Goal: Information Seeking & Learning: Learn about a topic

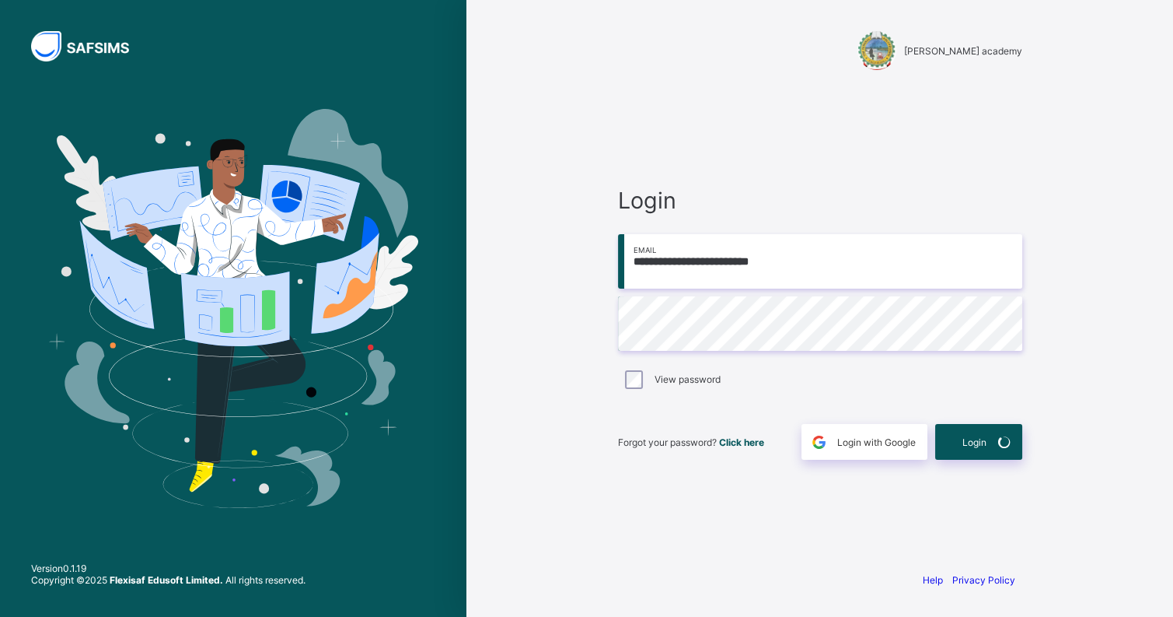
click at [853, 264] on input "**********" at bounding box center [820, 261] width 404 height 54
click at [834, 382] on div "View password" at bounding box center [820, 379] width 396 height 19
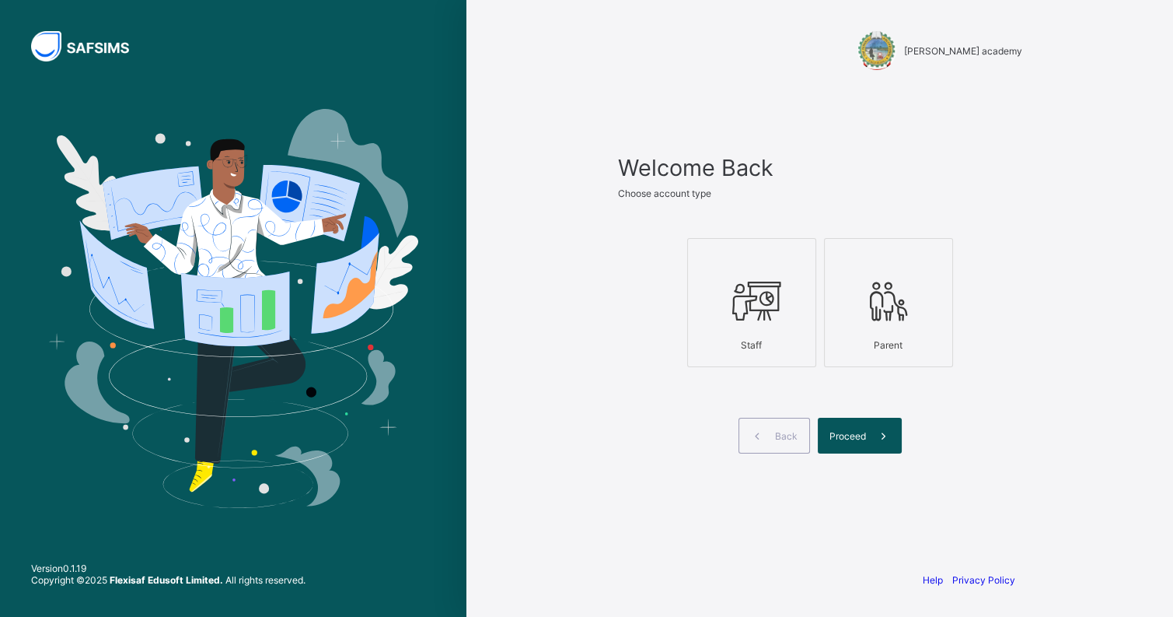
click at [682, 79] on div "tyron academy Welcome Back Choose account type Staff Parent Back Proceed Help P…" at bounding box center [820, 308] width 466 height 617
click at [773, 332] on div "Staff" at bounding box center [752, 344] width 112 height 27
click at [861, 439] on span "Proceed" at bounding box center [848, 436] width 37 height 12
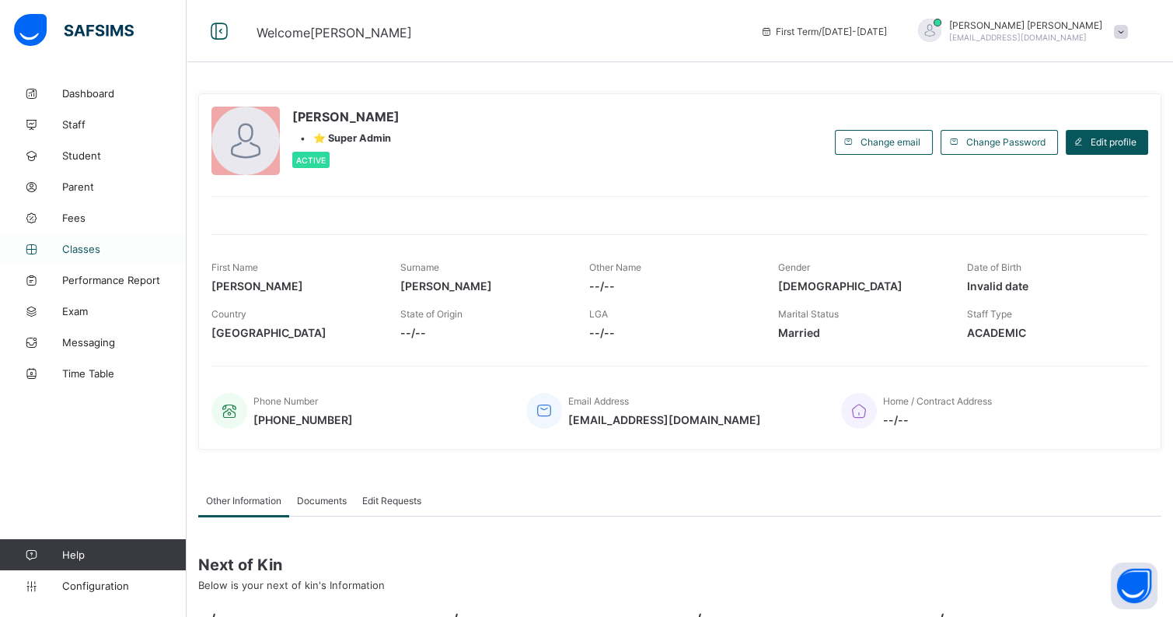
click at [117, 243] on span "Classes" at bounding box center [124, 249] width 124 height 12
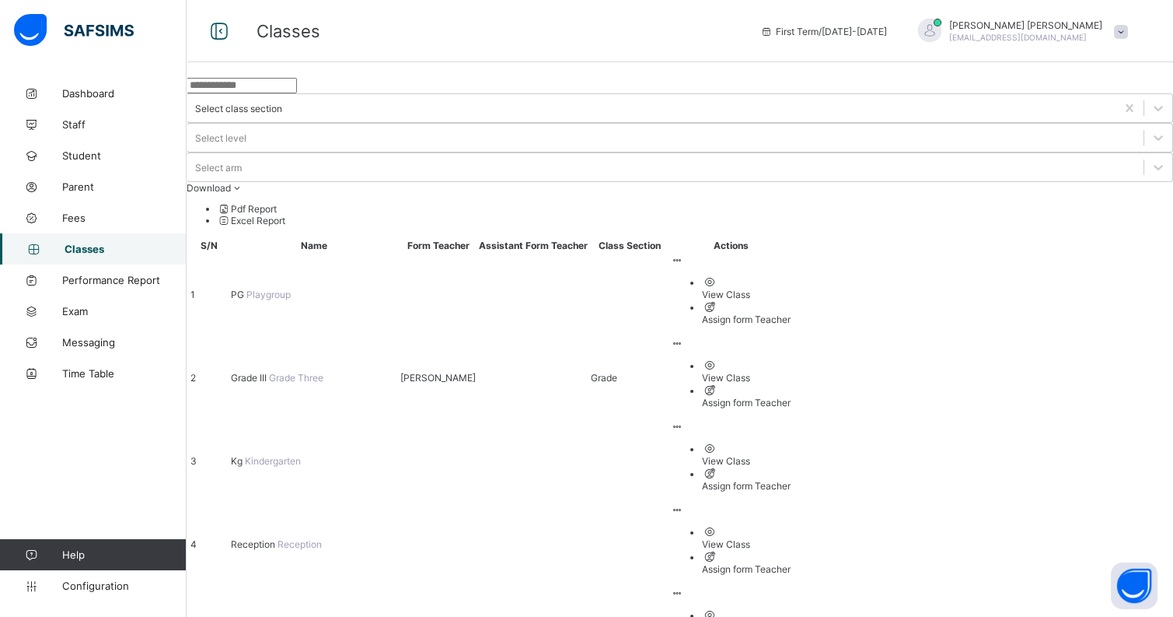
click at [267, 616] on span "Grade II" at bounding box center [249, 627] width 36 height 12
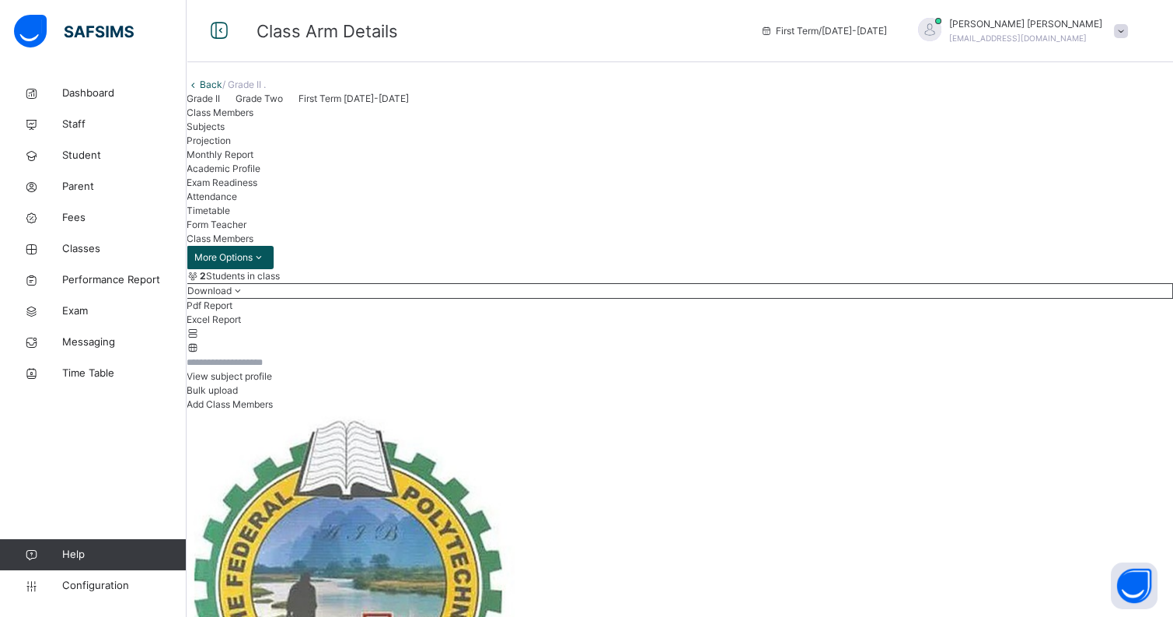
click at [225, 132] on span "Subjects" at bounding box center [206, 127] width 38 height 12
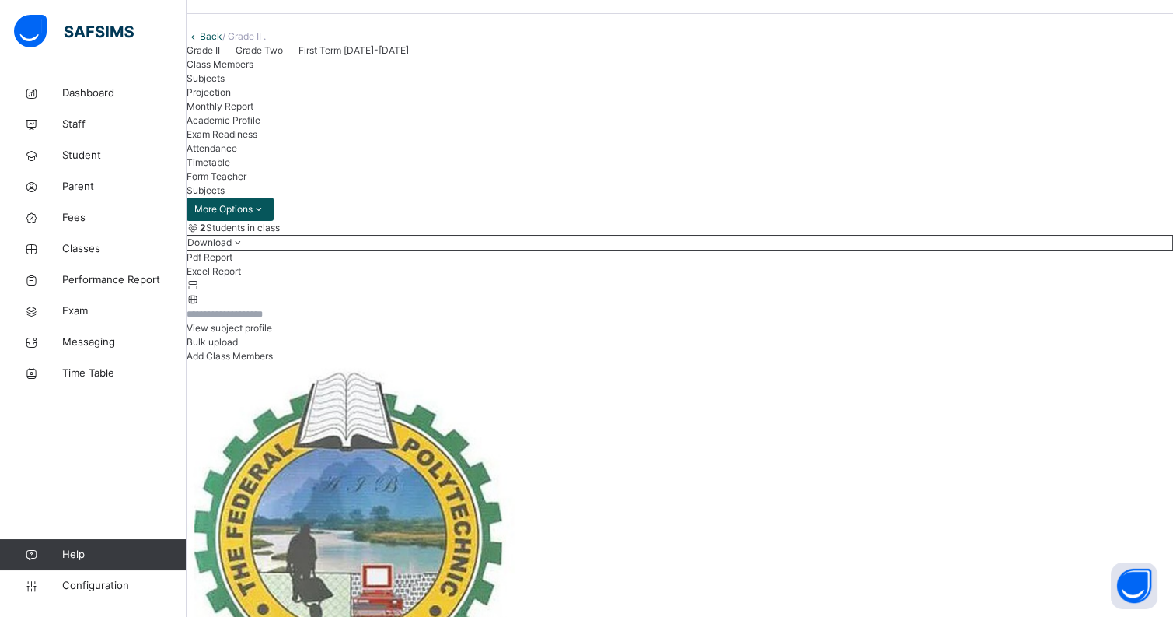
scroll to position [50, 0]
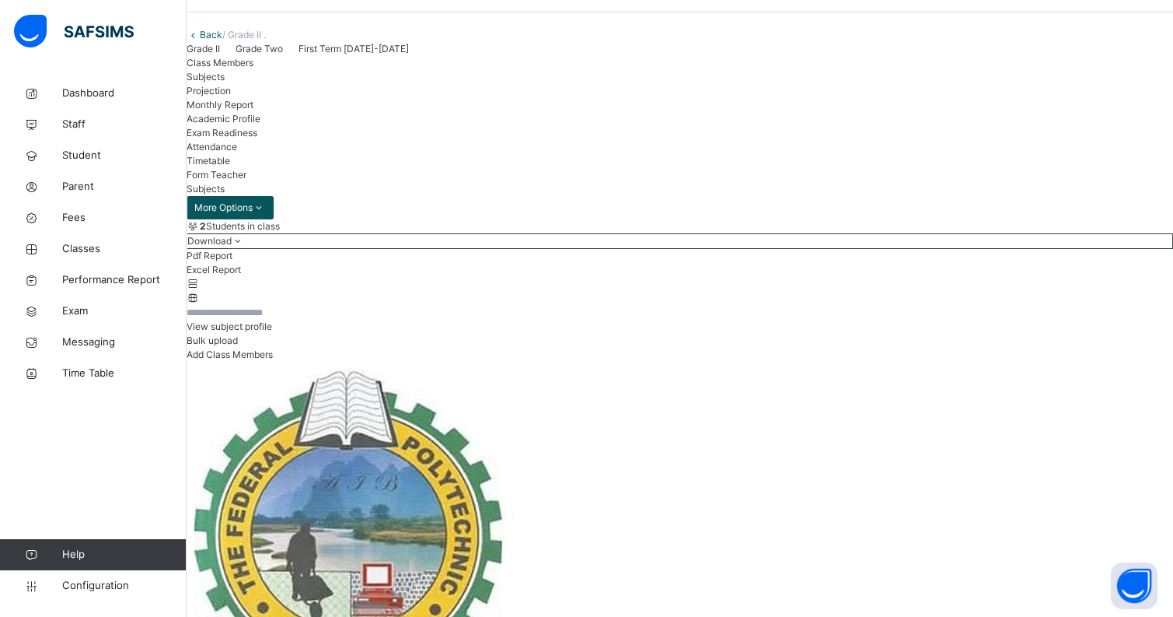
click at [231, 96] on span "Projection" at bounding box center [209, 91] width 44 height 12
click at [225, 82] on span "Subjects" at bounding box center [206, 77] width 38 height 12
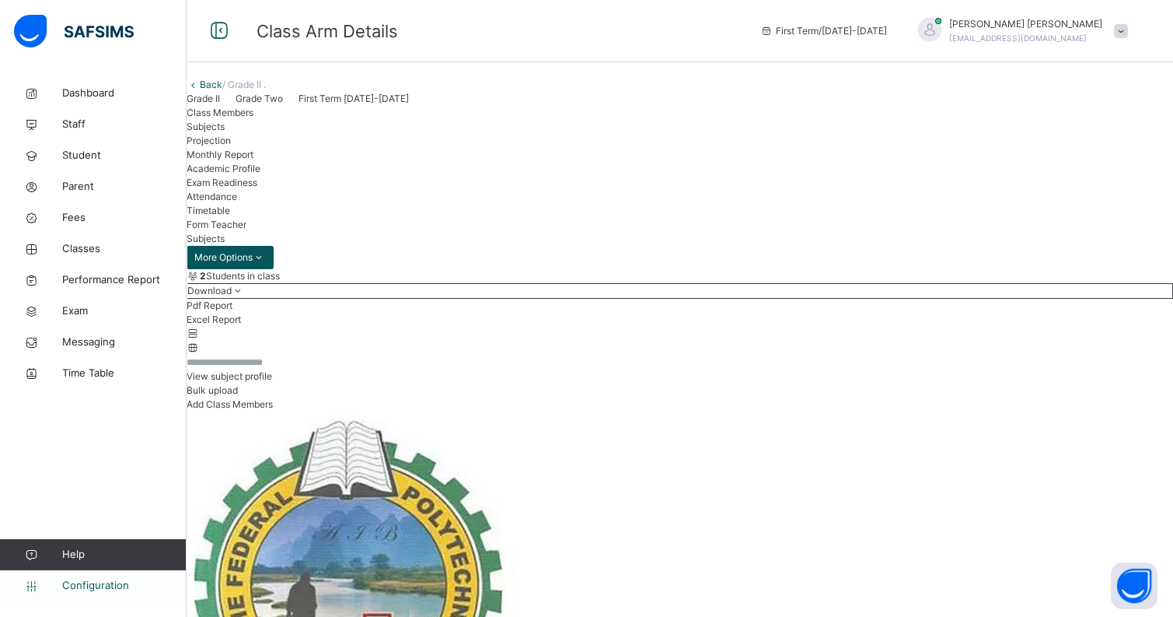
click at [108, 589] on span "Configuration" at bounding box center [124, 586] width 124 height 16
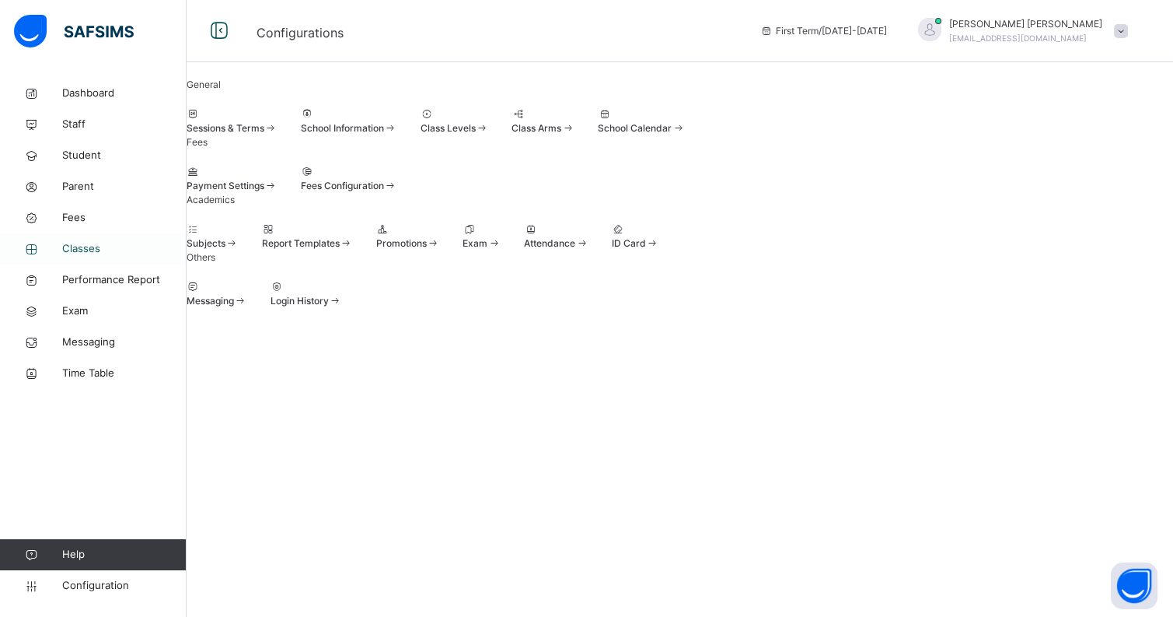
click at [86, 239] on link "Classes" at bounding box center [93, 248] width 187 height 31
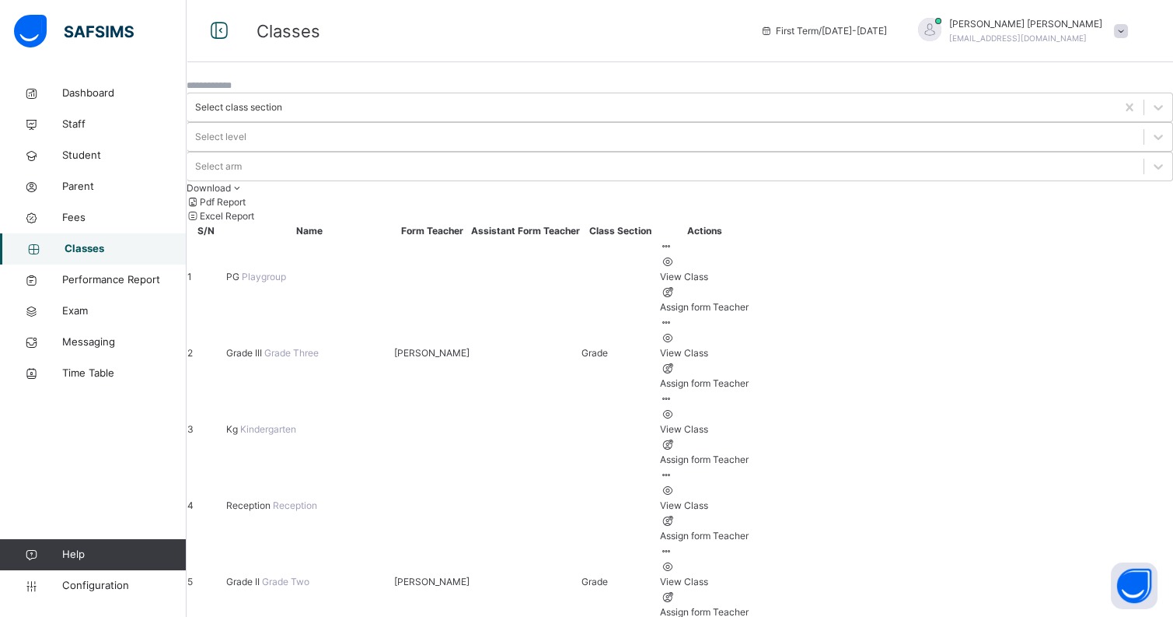
scroll to position [47, 0]
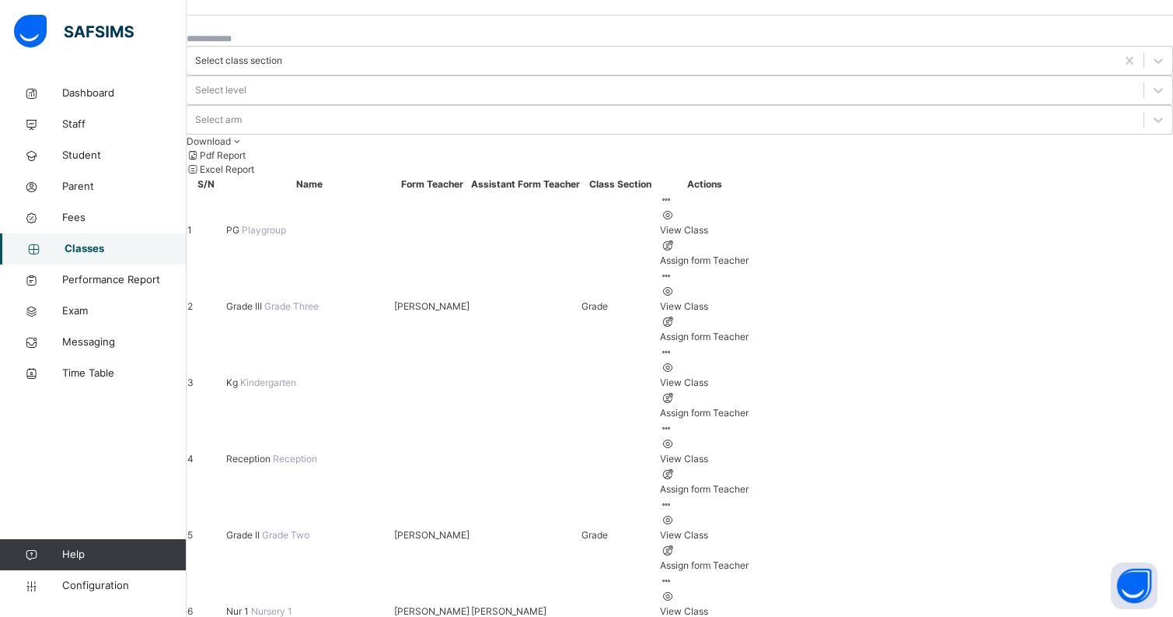
click at [262, 529] on span "Grade II" at bounding box center [244, 535] width 36 height 12
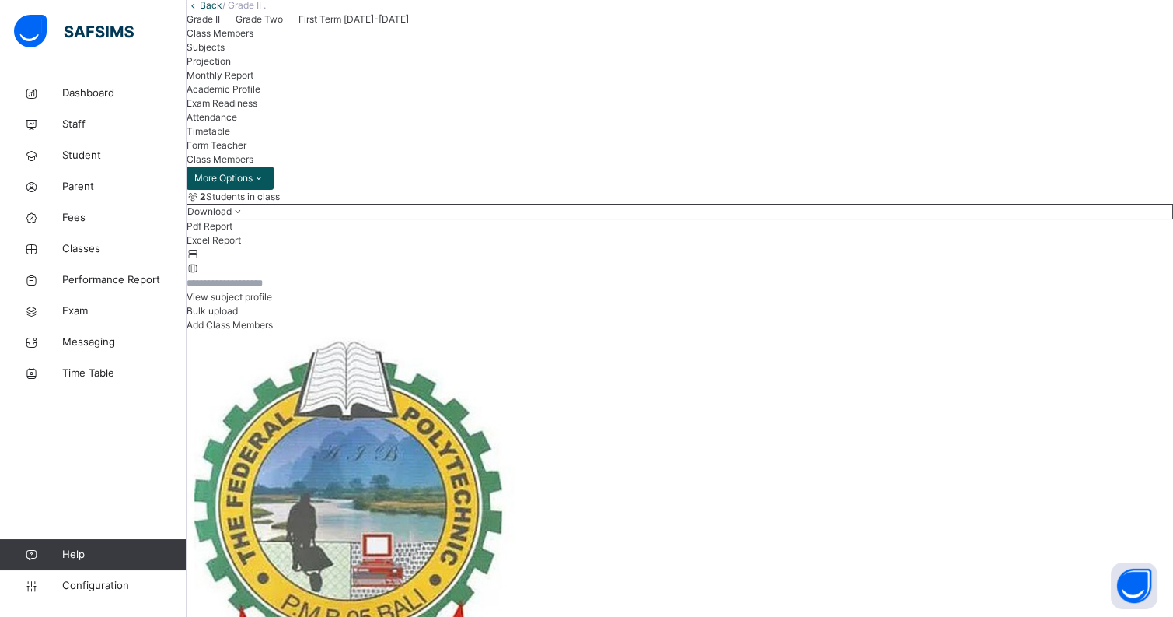
scroll to position [79, 0]
click at [231, 67] on span "Projection" at bounding box center [209, 61] width 44 height 12
click at [325, 54] on div "Subjects" at bounding box center [680, 47] width 987 height 14
click at [253, 81] on span "Monthly Report" at bounding box center [220, 75] width 67 height 12
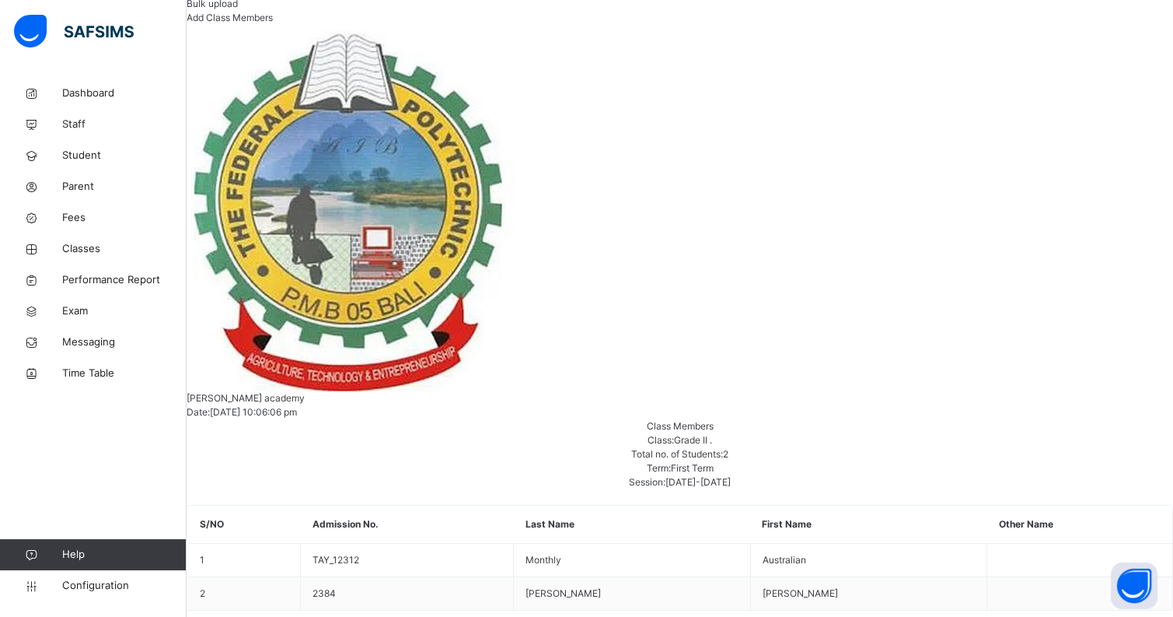
scroll to position [384, 0]
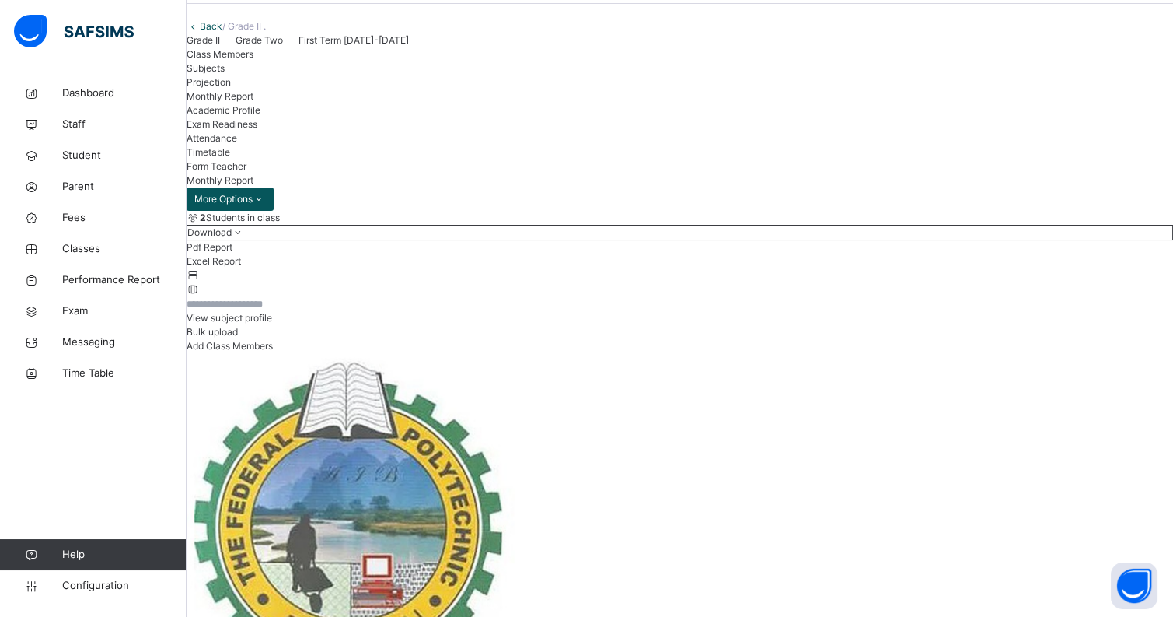
scroll to position [56, 0]
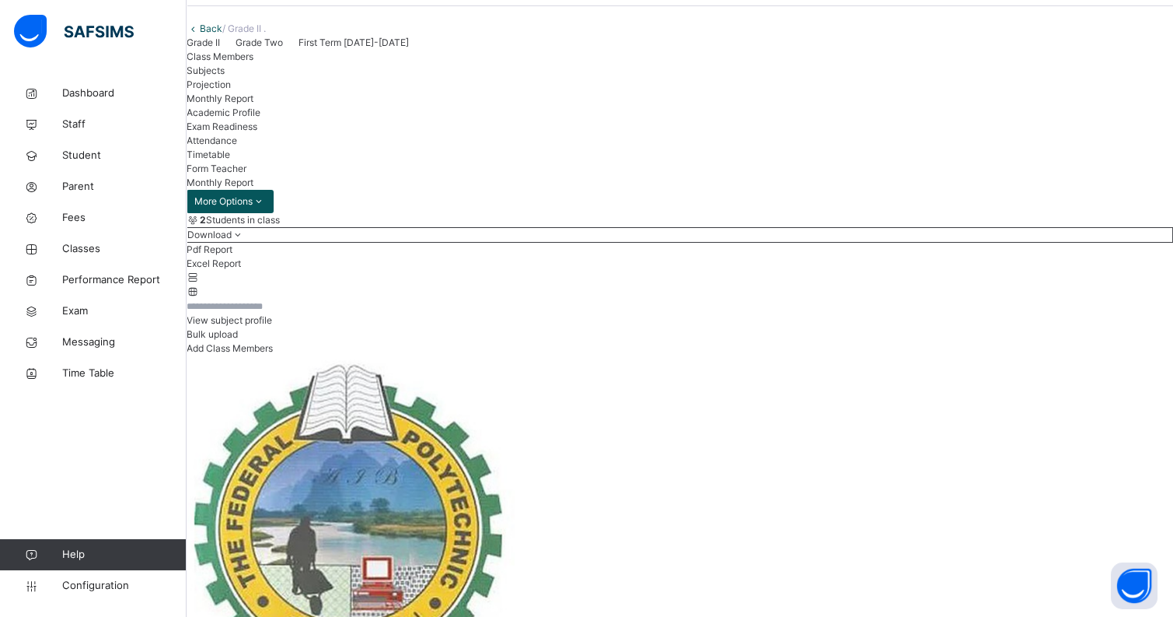
click at [375, 92] on div "Projection" at bounding box center [680, 85] width 987 height 14
click at [260, 118] on span "Academic Profile" at bounding box center [224, 113] width 74 height 12
click at [253, 104] on span "Monthly Report" at bounding box center [220, 99] width 67 height 12
